Goal: Navigation & Orientation: Find specific page/section

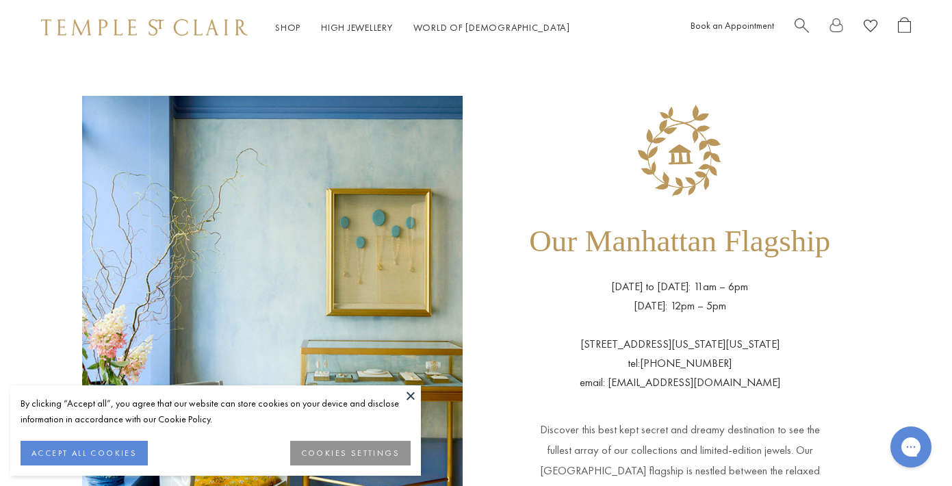
click at [409, 391] on button at bounding box center [411, 396] width 21 height 21
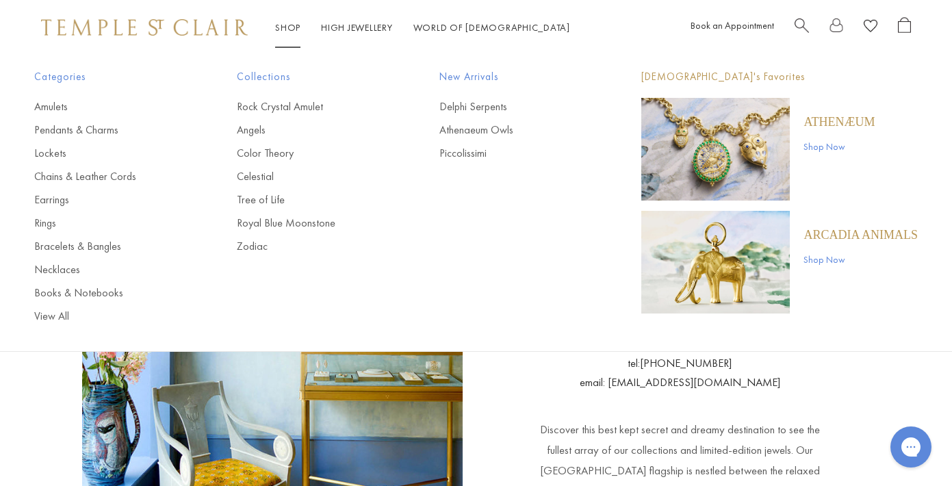
click at [764, 157] on img "Main navigation" at bounding box center [716, 149] width 149 height 103
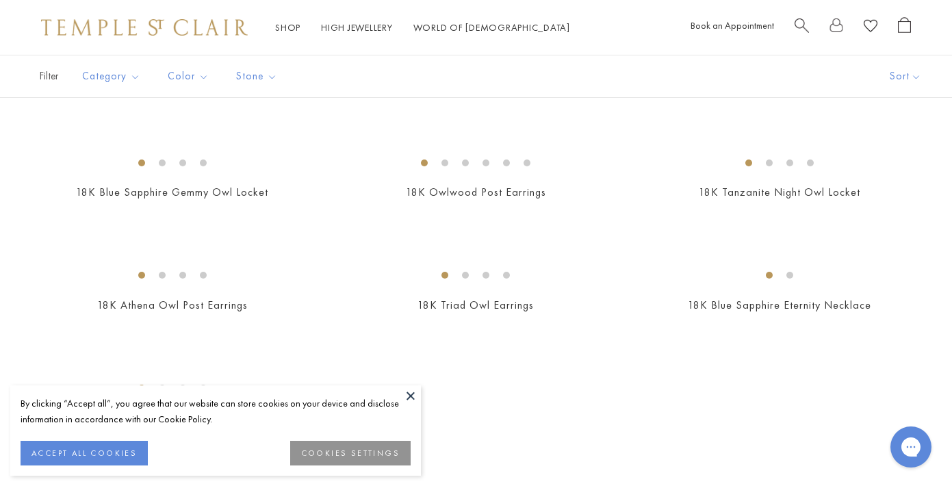
scroll to position [774, 0]
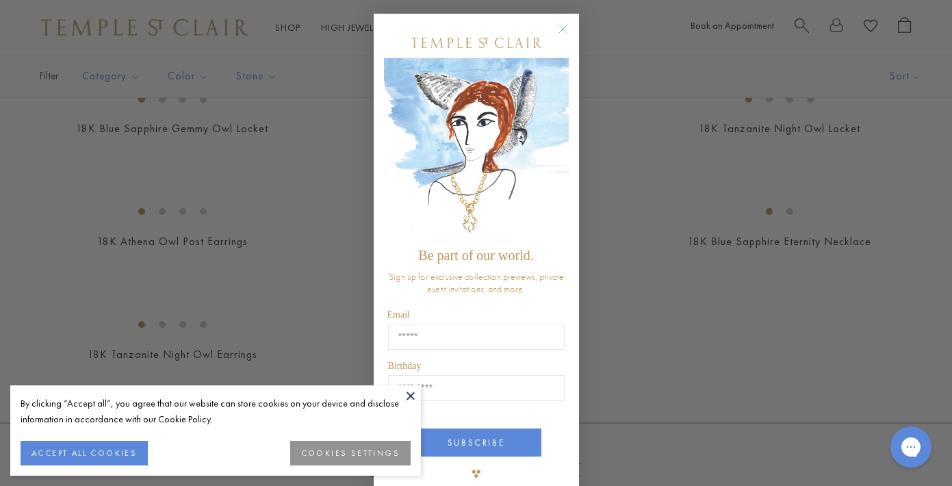
click at [564, 27] on icon "Close dialog" at bounding box center [562, 29] width 7 height 7
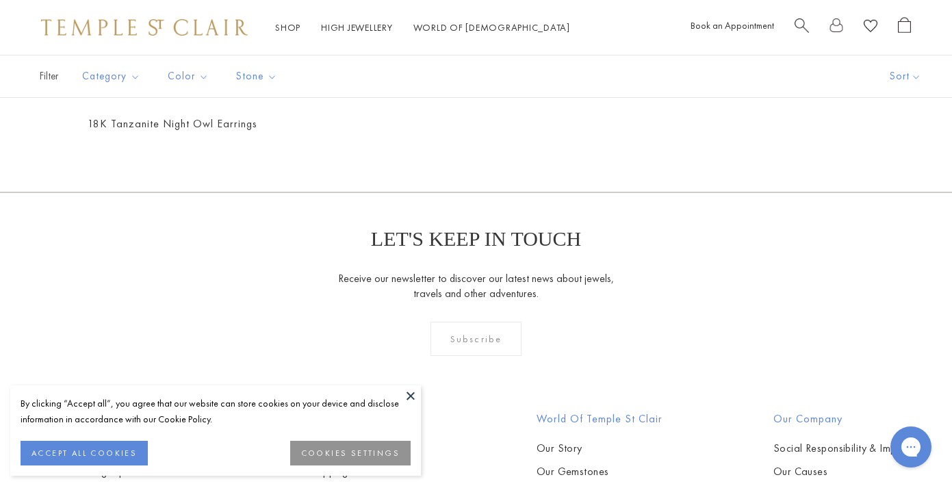
scroll to position [918, 0]
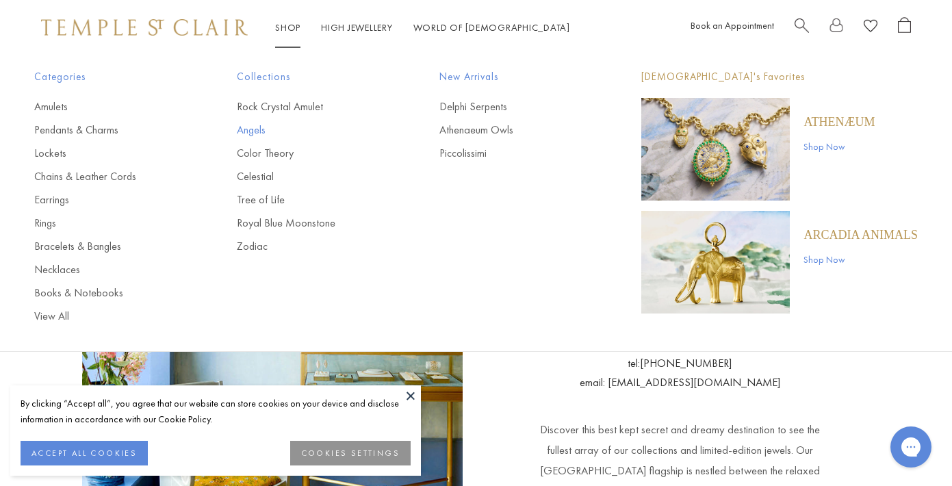
click at [255, 129] on link "Angels" at bounding box center [311, 130] width 148 height 15
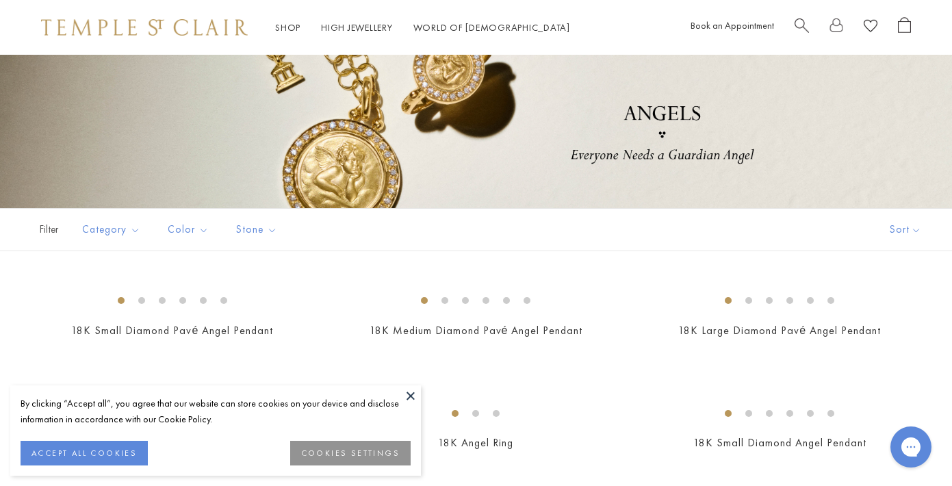
scroll to position [134, 0]
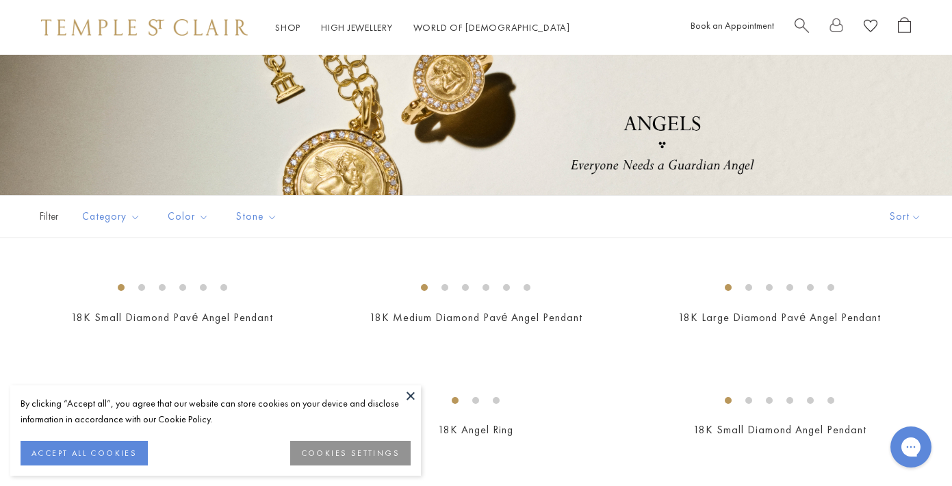
click at [411, 394] on button at bounding box center [411, 396] width 21 height 21
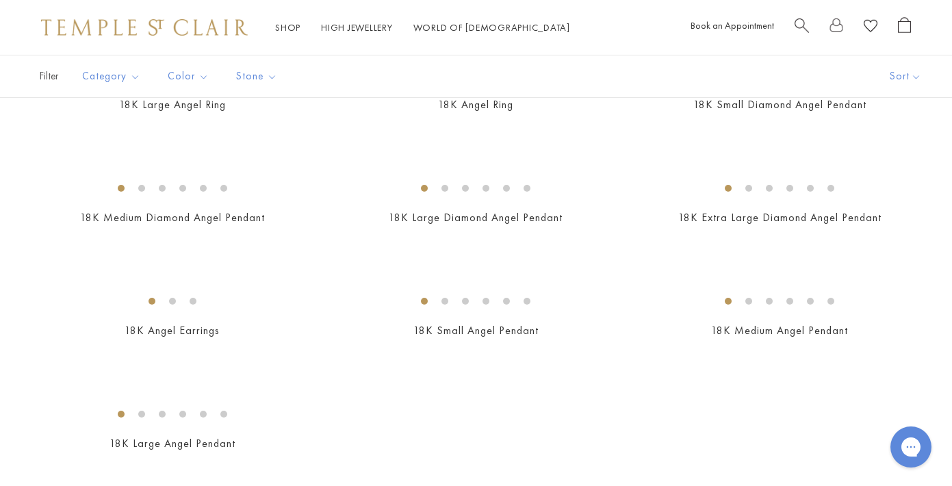
scroll to position [645, 0]
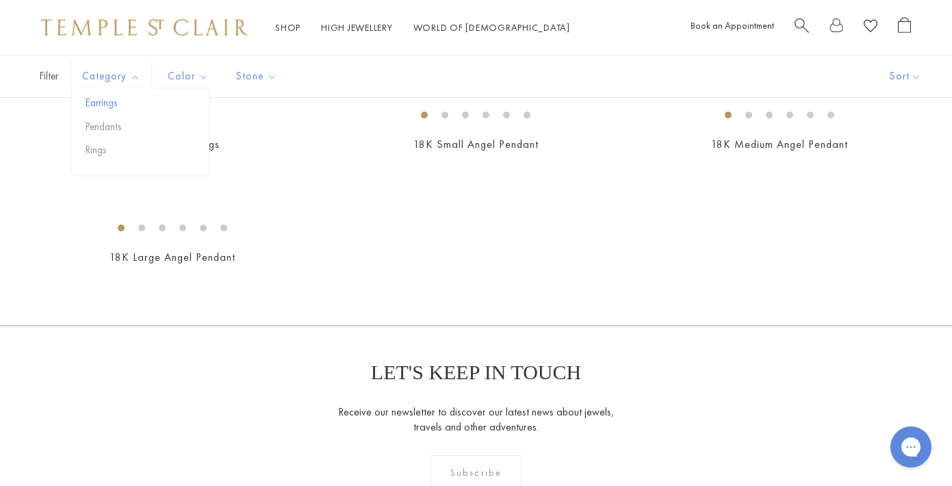
click at [109, 101] on button "Earrings" at bounding box center [145, 103] width 127 height 16
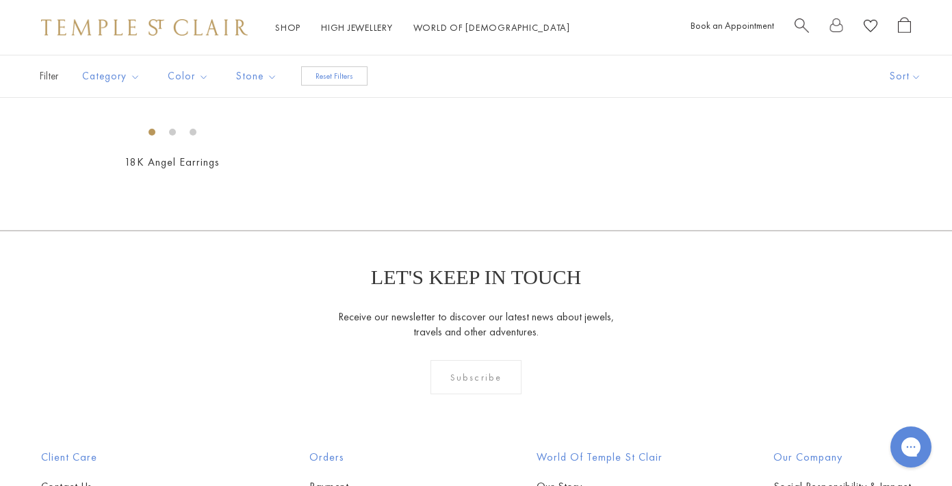
scroll to position [253, 0]
